Goal: Obtain resource: Obtain resource

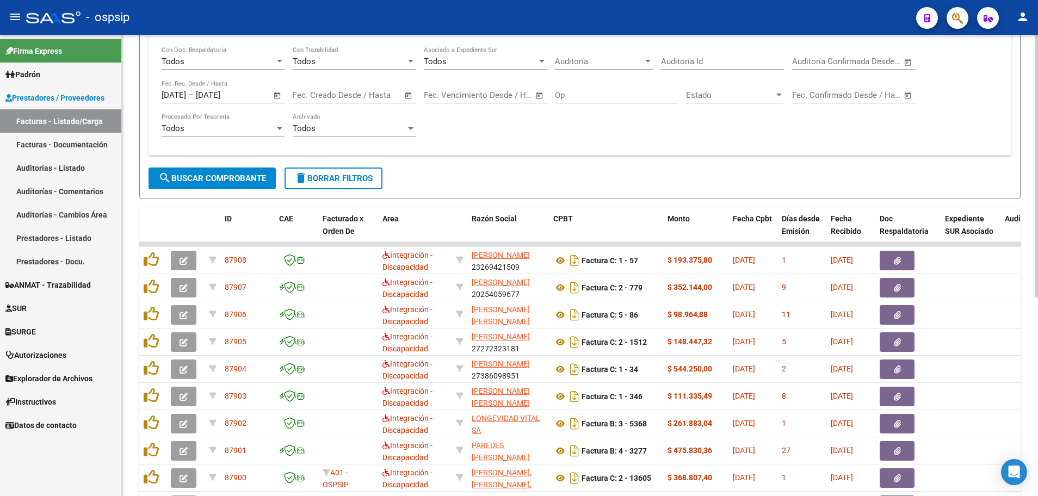
scroll to position [240, 0]
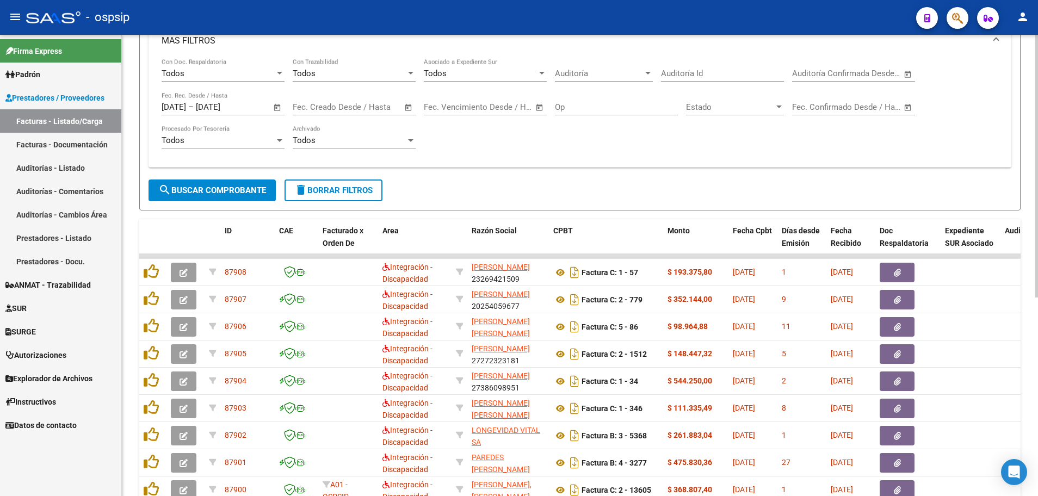
click at [276, 107] on span "Open calendar" at bounding box center [277, 108] width 26 height 26
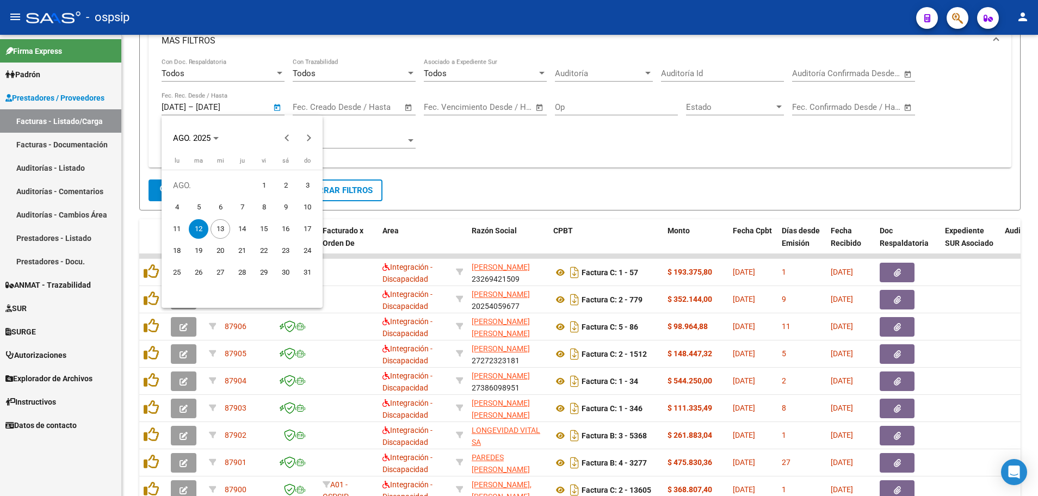
click at [216, 229] on span "13" at bounding box center [221, 229] width 20 height 20
type input "[DATE]"
click at [216, 229] on span "13" at bounding box center [221, 229] width 20 height 20
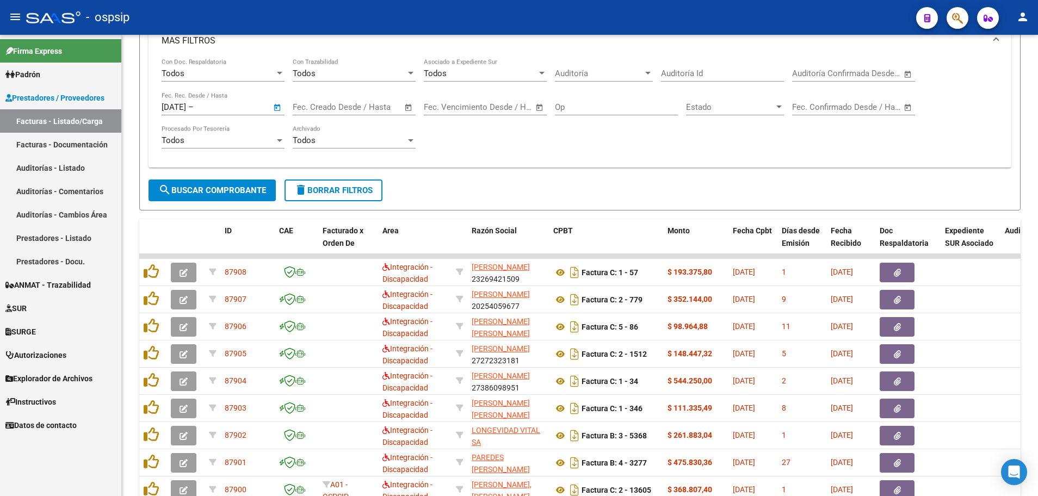
type input "[DATE]"
click at [234, 188] on span "search Buscar Comprobante" at bounding box center [212, 190] width 108 height 10
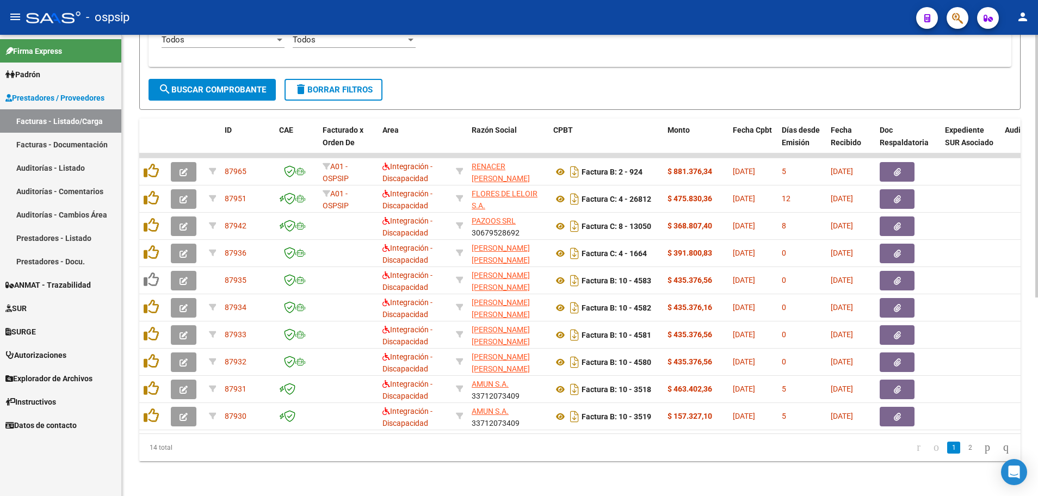
scroll to position [349, 0]
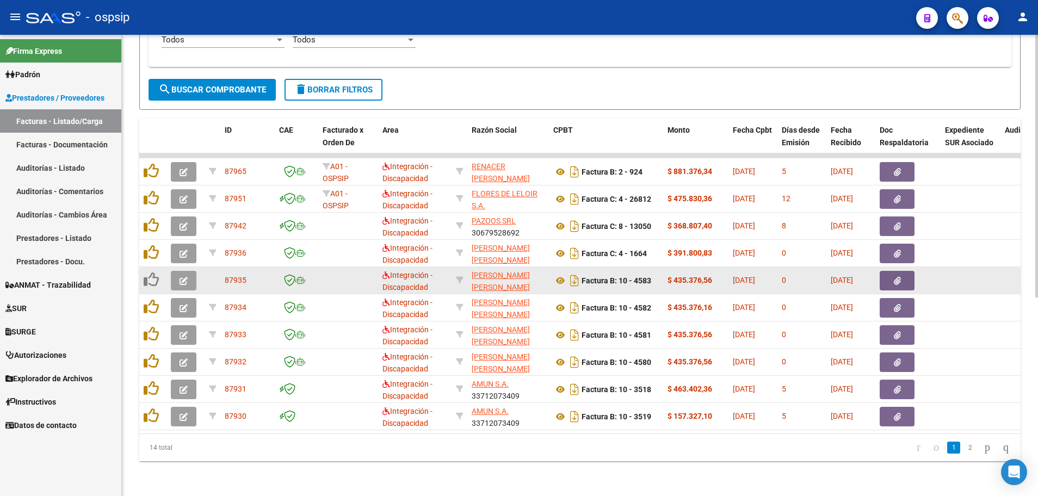
click at [176, 274] on button "button" at bounding box center [184, 281] width 26 height 20
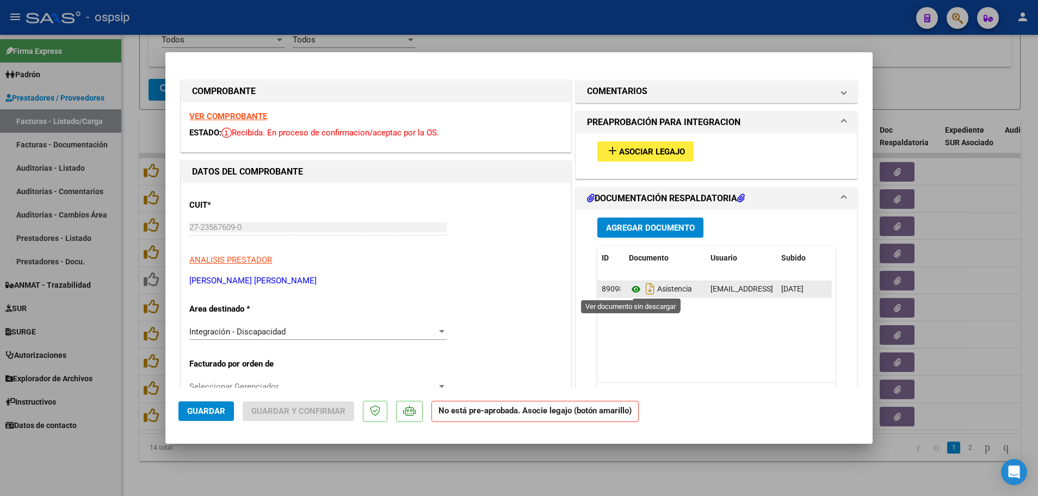
click at [632, 290] on icon at bounding box center [636, 289] width 14 height 13
click at [629, 284] on icon at bounding box center [636, 289] width 14 height 13
click at [229, 117] on strong "VER COMPROBANTE" at bounding box center [228, 117] width 78 height 10
click at [635, 288] on icon at bounding box center [636, 289] width 14 height 13
click at [627, 158] on button "add Asociar Legajo" at bounding box center [645, 151] width 96 height 20
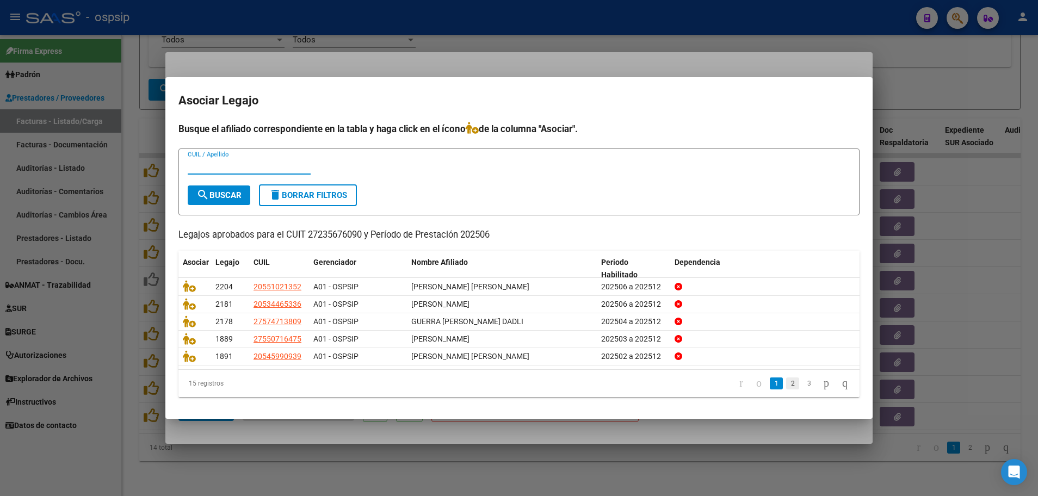
click at [786, 386] on link "2" at bounding box center [792, 383] width 13 height 12
click at [802, 386] on link "3" at bounding box center [808, 383] width 13 height 12
click at [770, 385] on link "1" at bounding box center [776, 383] width 13 height 12
click at [786, 388] on link "2" at bounding box center [792, 383] width 13 height 12
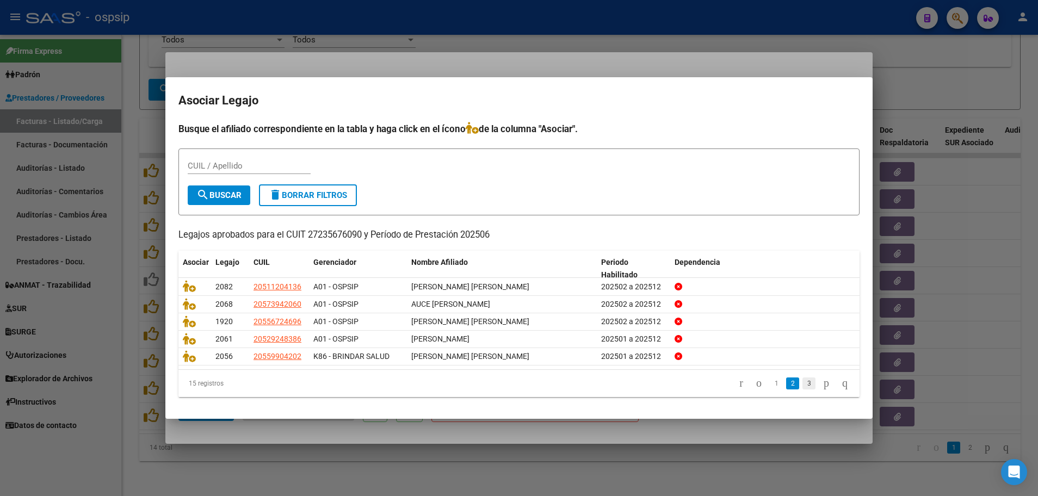
click at [802, 388] on link "3" at bounding box center [808, 383] width 13 height 12
click at [127, 368] on div at bounding box center [519, 248] width 1038 height 496
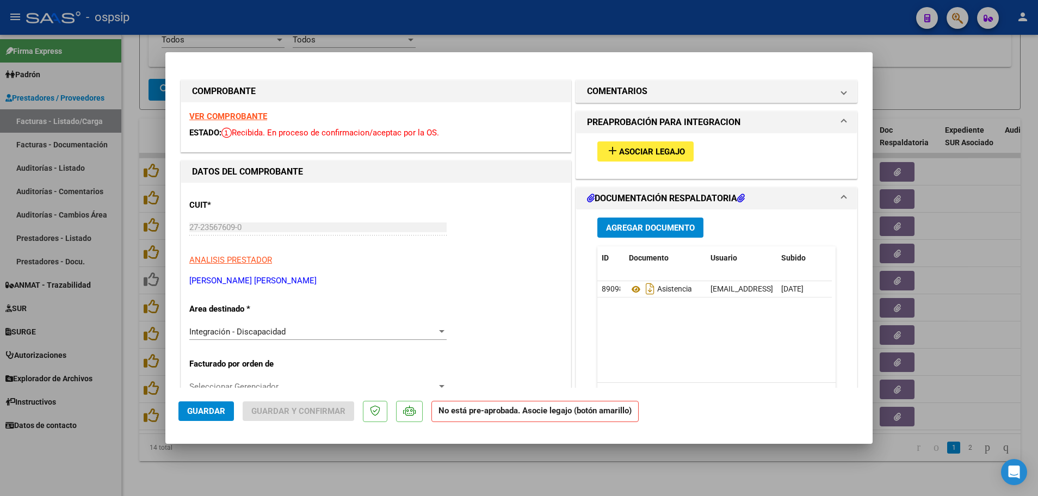
click at [237, 119] on strong "VER COMPROBANTE" at bounding box center [228, 117] width 78 height 10
click at [638, 151] on span "Asociar Legajo" at bounding box center [652, 152] width 66 height 10
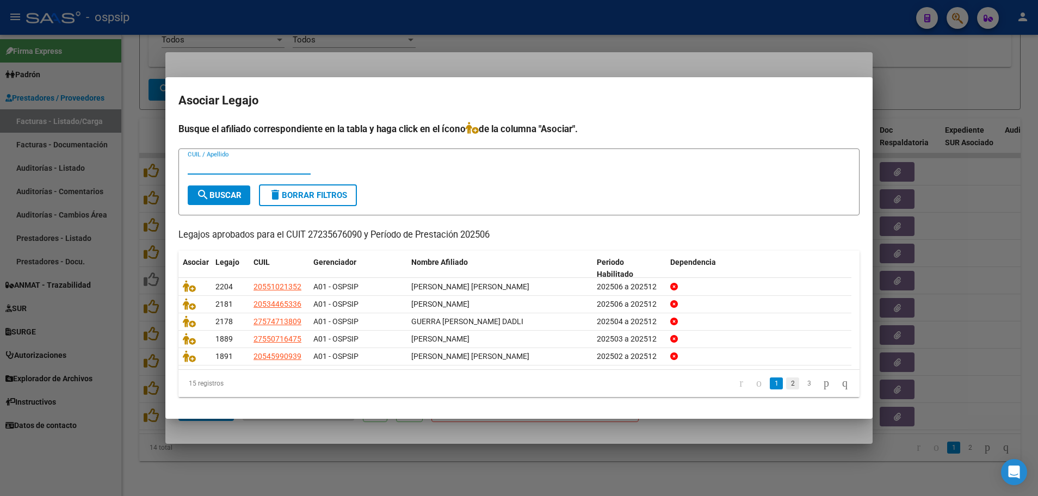
click at [786, 383] on link "2" at bounding box center [792, 383] width 13 height 12
click at [770, 386] on link "1" at bounding box center [776, 383] width 13 height 12
click at [786, 387] on link "2" at bounding box center [792, 383] width 13 height 12
click at [802, 387] on link "3" at bounding box center [808, 383] width 13 height 12
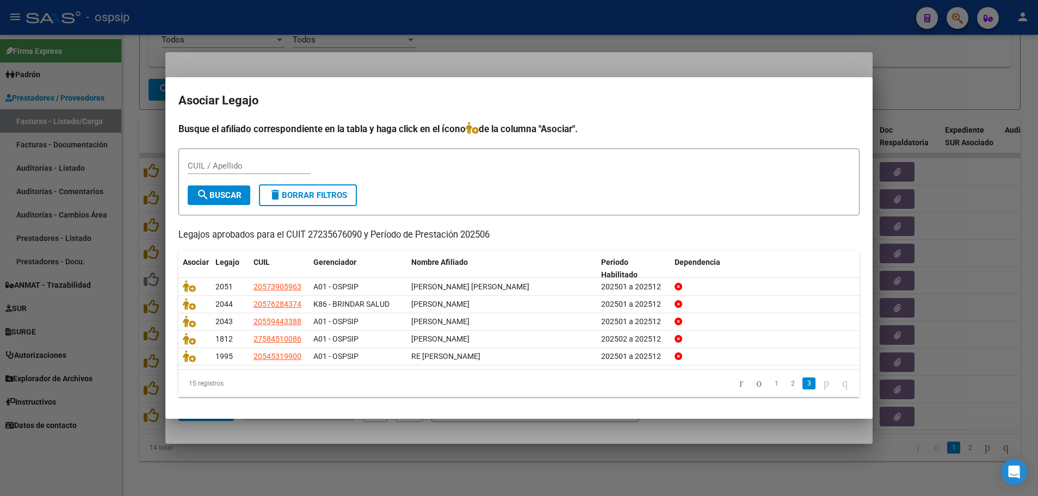
click at [131, 418] on div at bounding box center [519, 248] width 1038 height 496
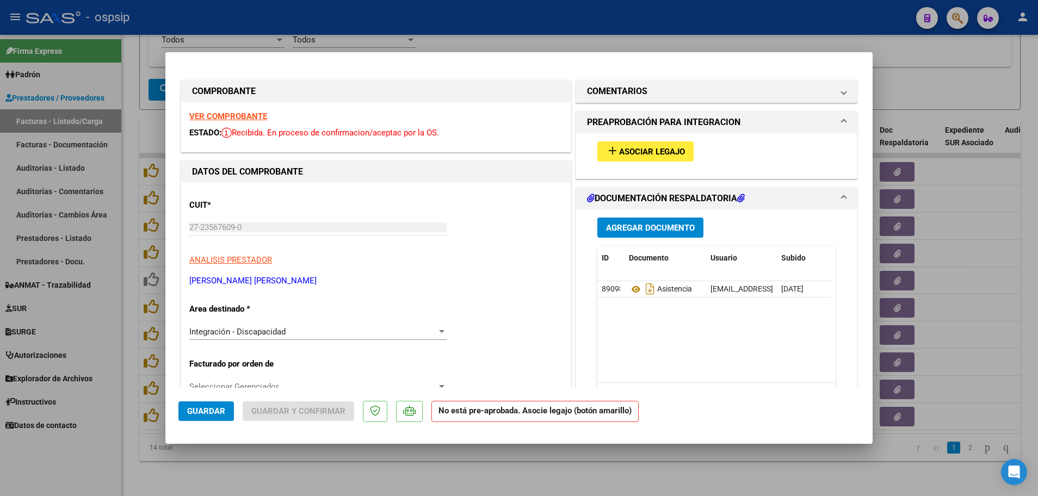
click at [130, 354] on div at bounding box center [519, 248] width 1038 height 496
type input "$ 0,00"
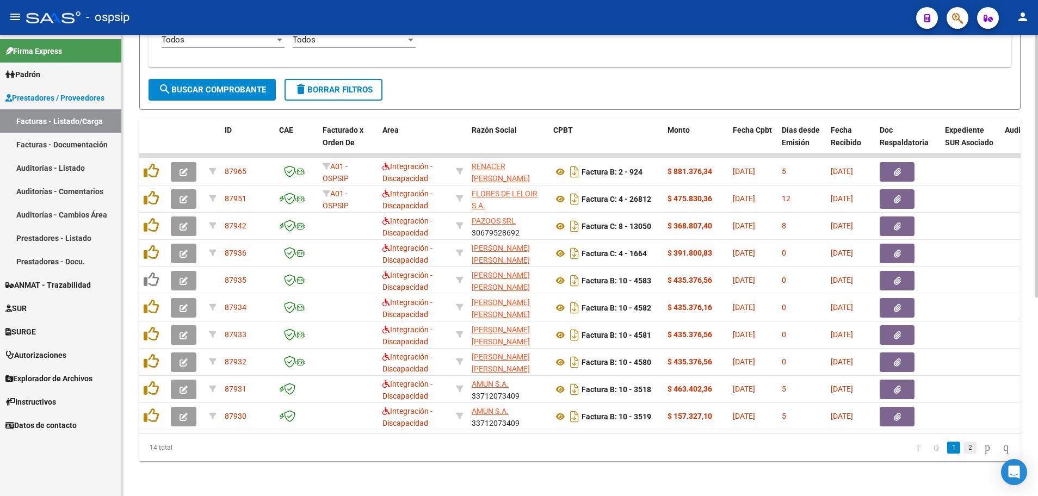
click at [963, 448] on link "2" at bounding box center [969, 448] width 13 height 12
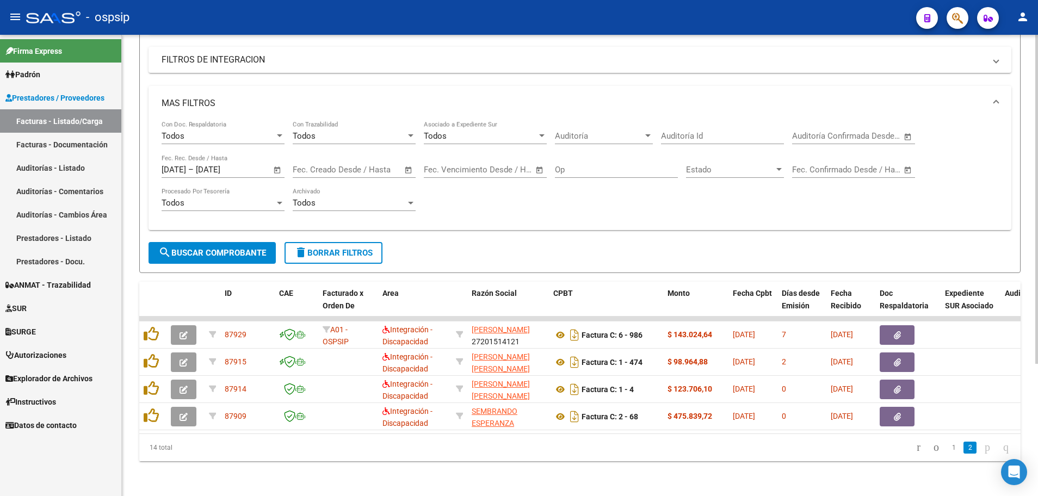
scroll to position [185, 0]
